Goal: Task Accomplishment & Management: Use online tool/utility

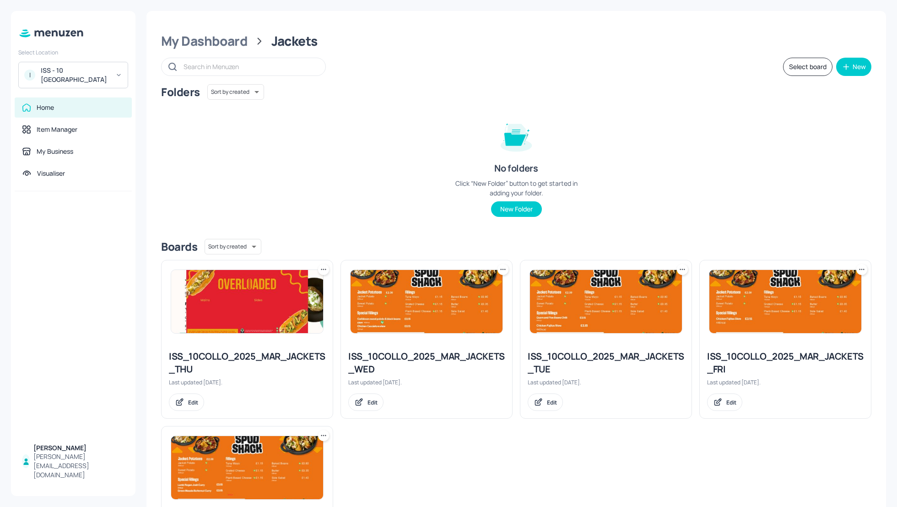
click at [727, 155] on div "Folders Sort by created id ​ No folders Click “New Folder” button to get starte…" at bounding box center [516, 157] width 711 height 147
click at [788, 158] on div "Folders Sort by created id ​ No folders Click “New Folder” button to get starte…" at bounding box center [516, 157] width 711 height 147
click at [206, 37] on div "My Dashboard" at bounding box center [204, 41] width 87 height 16
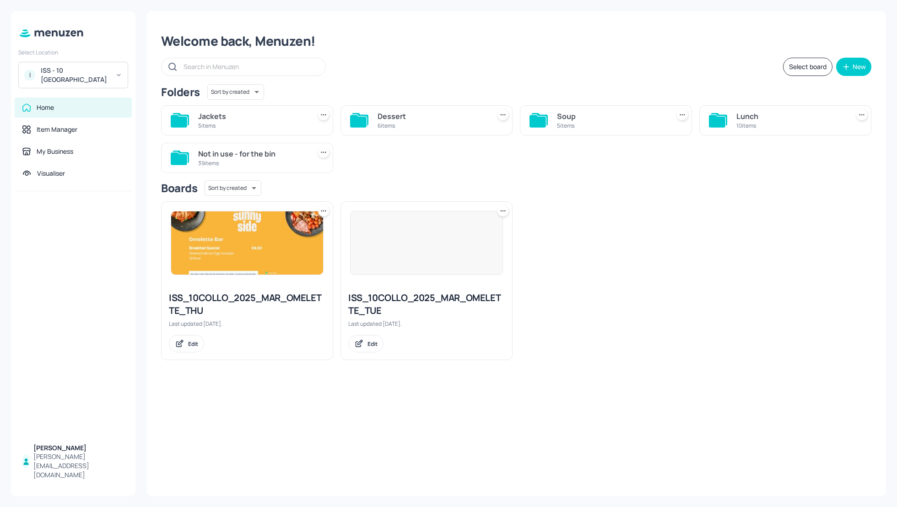
click at [694, 145] on div "Jackets 5 items Dessert 6 items Soup 5 items Lunch 10 items Not in use - for th…" at bounding box center [513, 135] width 718 height 75
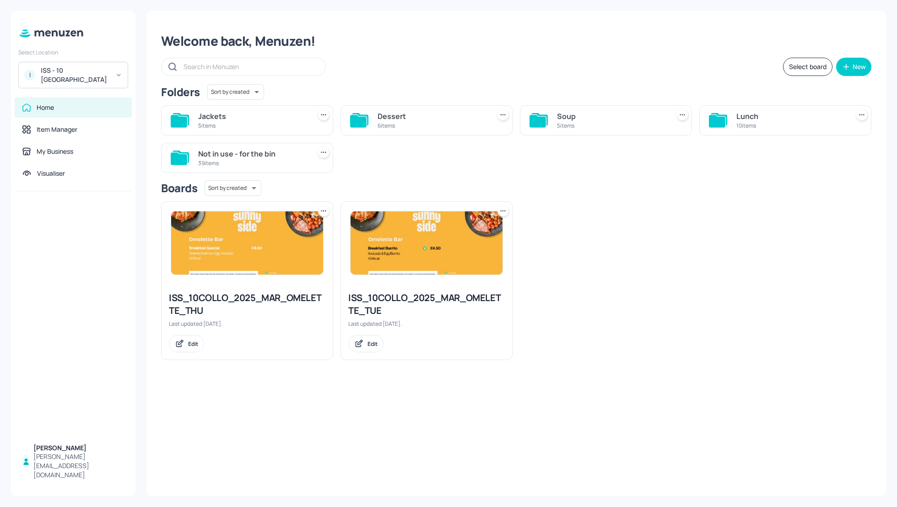
click at [731, 221] on div "ISS_10COLLO_2025_MAR_OMELETTE_THU Last updated [DATE]. Edit ISS_10COLLO_2025_MA…" at bounding box center [513, 277] width 718 height 166
click at [573, 118] on div "Soup" at bounding box center [611, 116] width 109 height 11
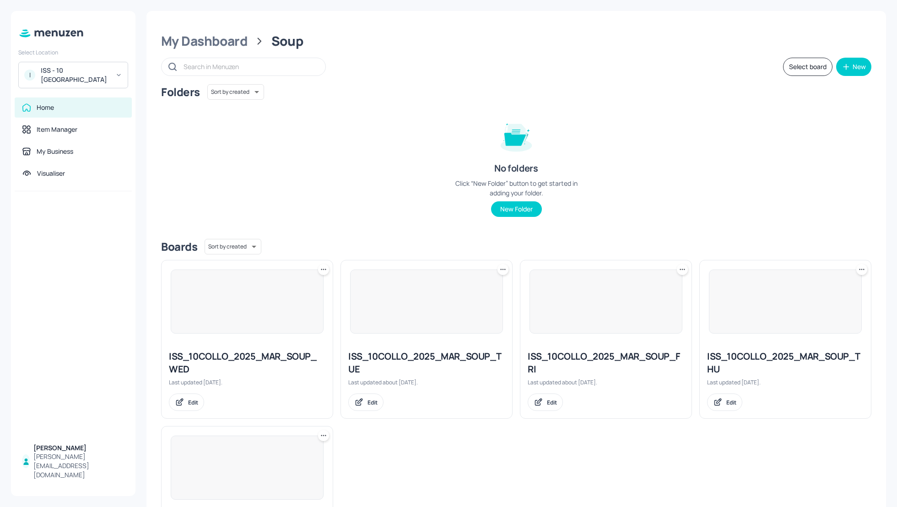
click at [737, 152] on div "Folders Sort by created id ​ No folders Click “New Folder” button to get starte…" at bounding box center [516, 157] width 711 height 147
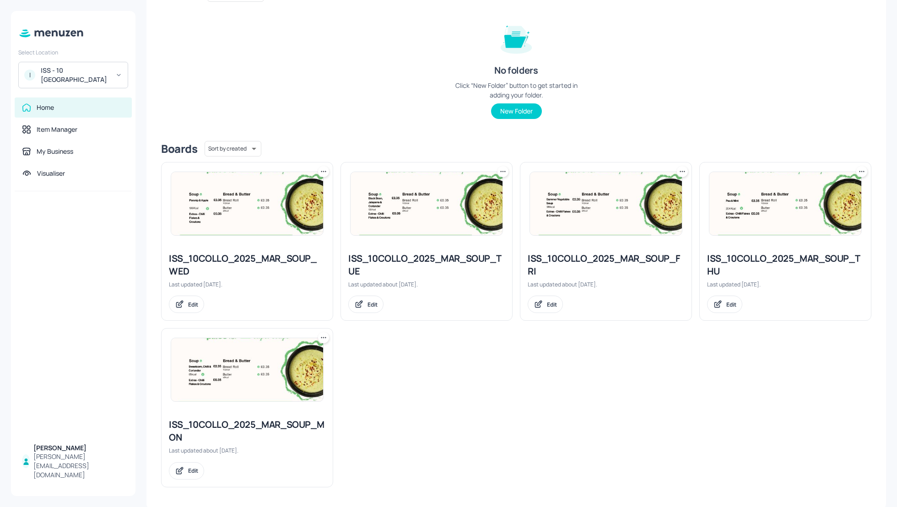
scroll to position [99, 0]
click at [625, 255] on div "ISS_10COLLO_2025_MAR_SOUP_FRI" at bounding box center [606, 264] width 157 height 26
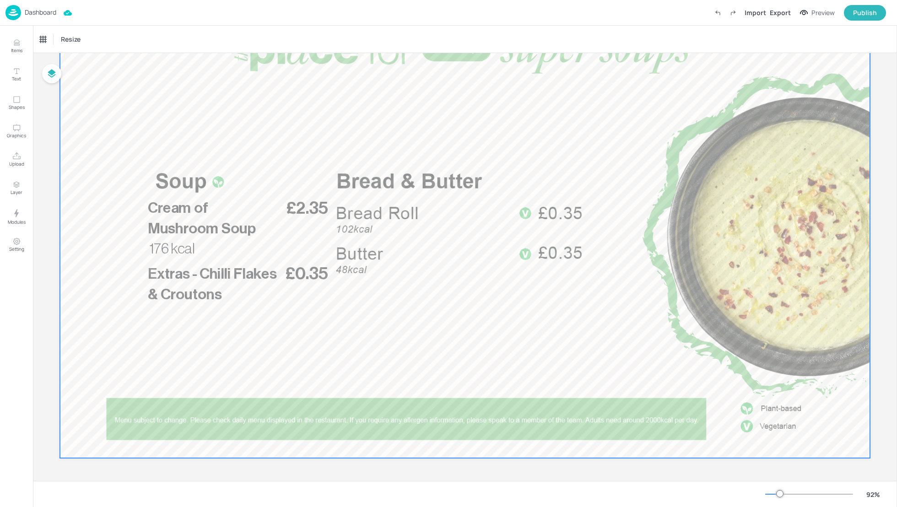
scroll to position [80, 0]
click at [252, 232] on p "Cream of Mushroom Soup" at bounding box center [214, 218] width 133 height 41
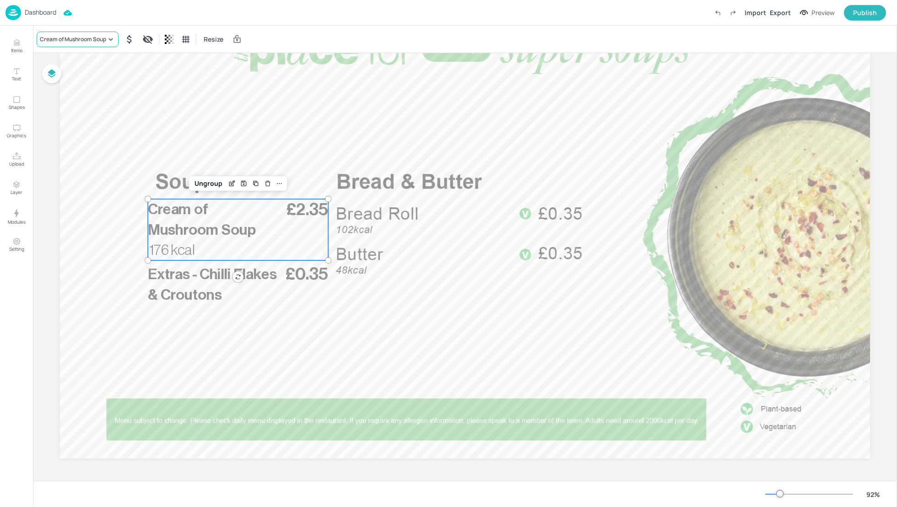
click at [69, 38] on div "Cream of Mushroom Soup" at bounding box center [73, 39] width 66 height 8
click at [62, 72] on input "text" at bounding box center [86, 68] width 81 height 15
type input "Carrots and coriande"
click at [230, 183] on div at bounding box center [448, 253] width 897 height 507
click at [233, 185] on icon "Edit Item" at bounding box center [232, 183] width 8 height 7
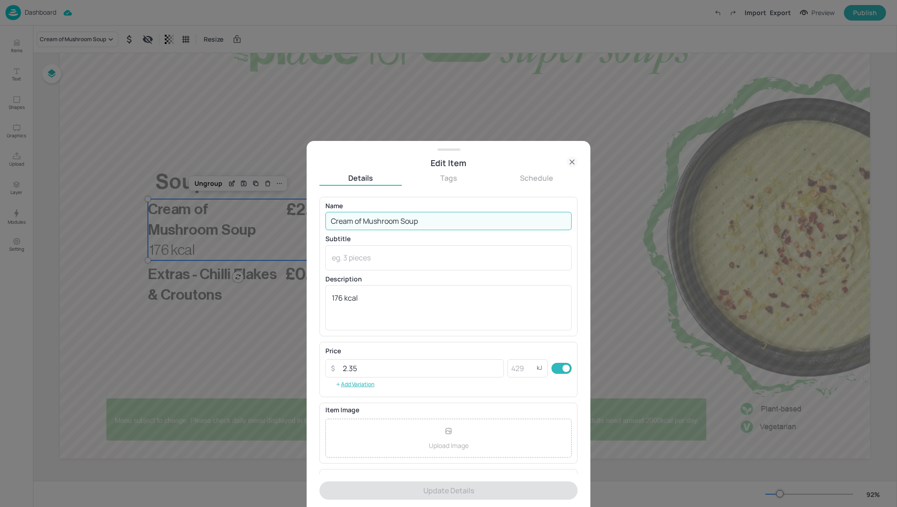
drag, startPoint x: 431, startPoint y: 218, endPoint x: 246, endPoint y: 217, distance: 185.0
click at [246, 217] on div "Edit Item Details Tags Schedule Name Cream of Mushroom Soup ​ Subtitle x ​ Desc…" at bounding box center [448, 253] width 897 height 507
click at [371, 222] on input "Cream of Mushroom Soup" at bounding box center [449, 221] width 246 height 18
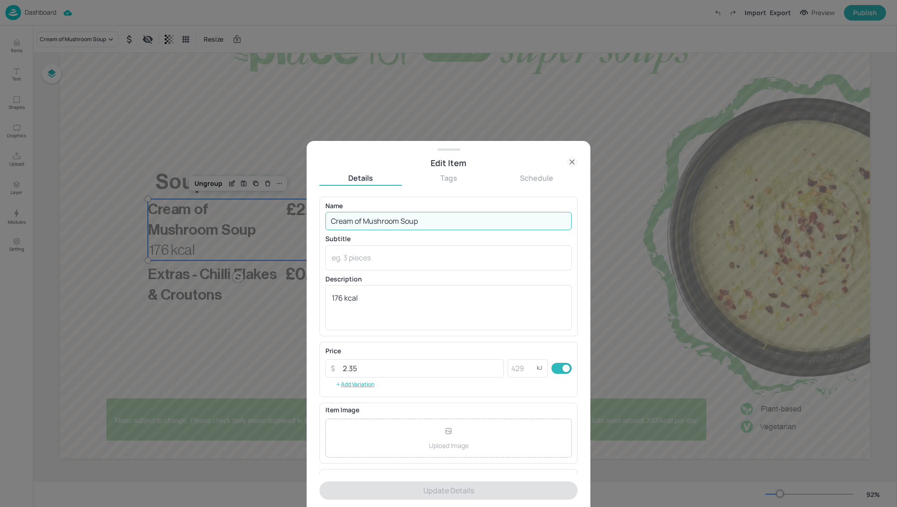
click at [371, 222] on input "Cream of Mushroom Soup" at bounding box center [449, 221] width 246 height 18
paste input "arrot and Coriander"
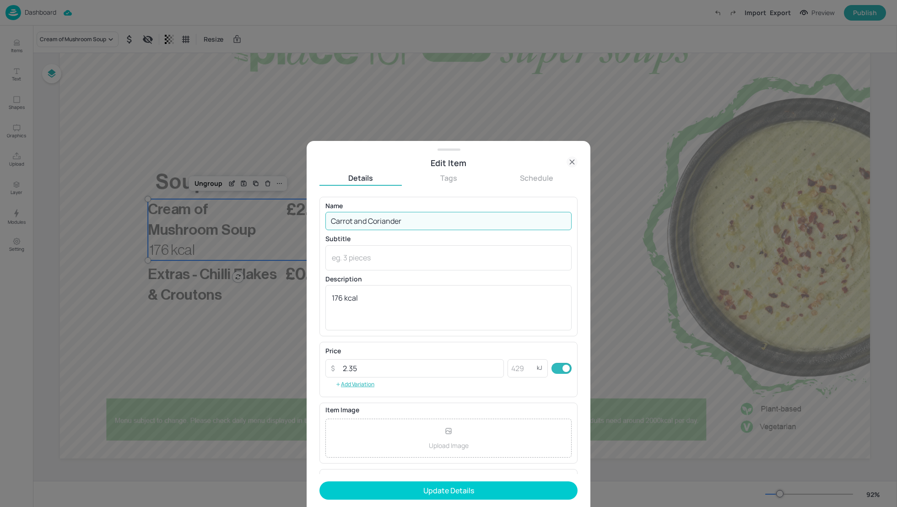
type input "Carrot and Coriander"
click at [344, 298] on textarea "176 kcal" at bounding box center [449, 308] width 234 height 30
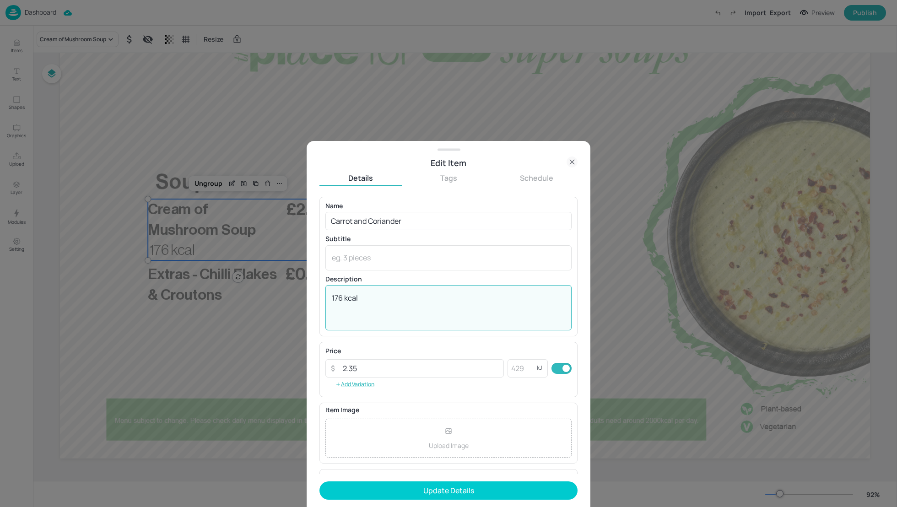
click at [341, 297] on textarea "176 kcal" at bounding box center [449, 308] width 234 height 30
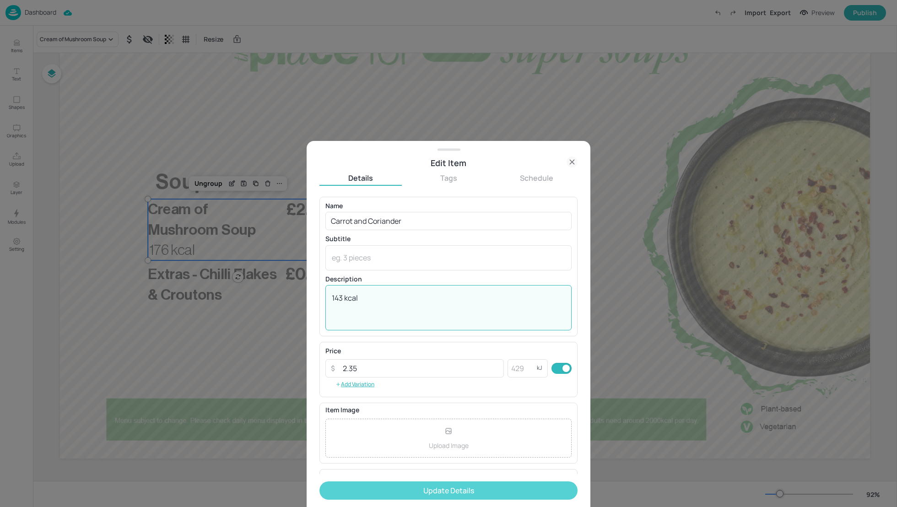
type textarea "143 kcal"
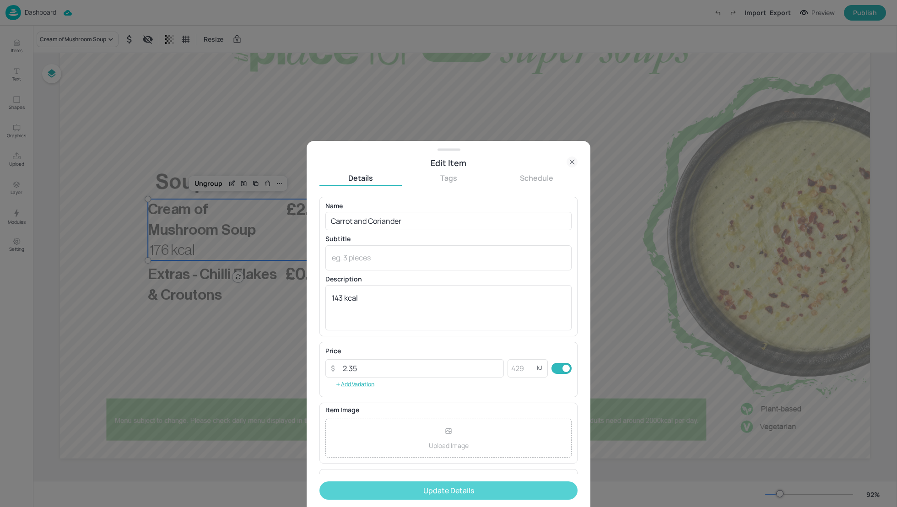
click at [472, 493] on button "Update Details" at bounding box center [449, 491] width 258 height 18
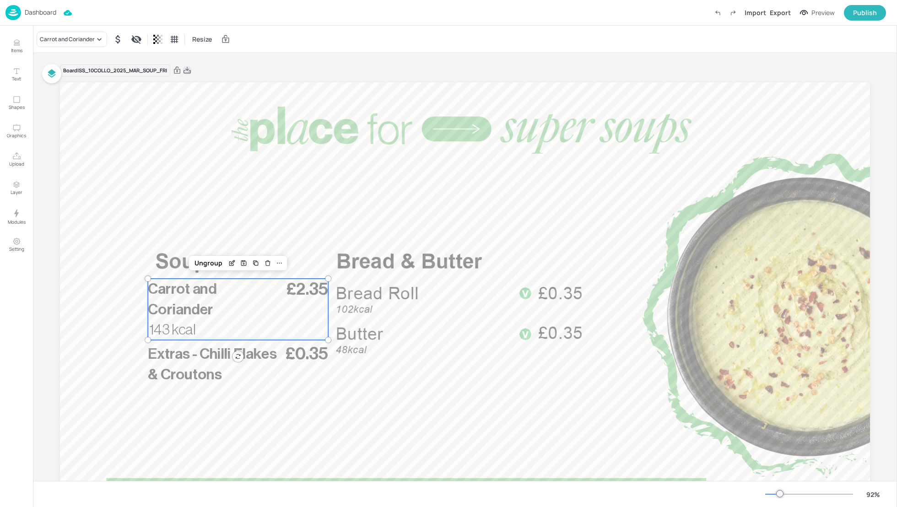
click at [189, 68] on icon at bounding box center [187, 70] width 8 height 9
